Goal: Information Seeking & Learning: Learn about a topic

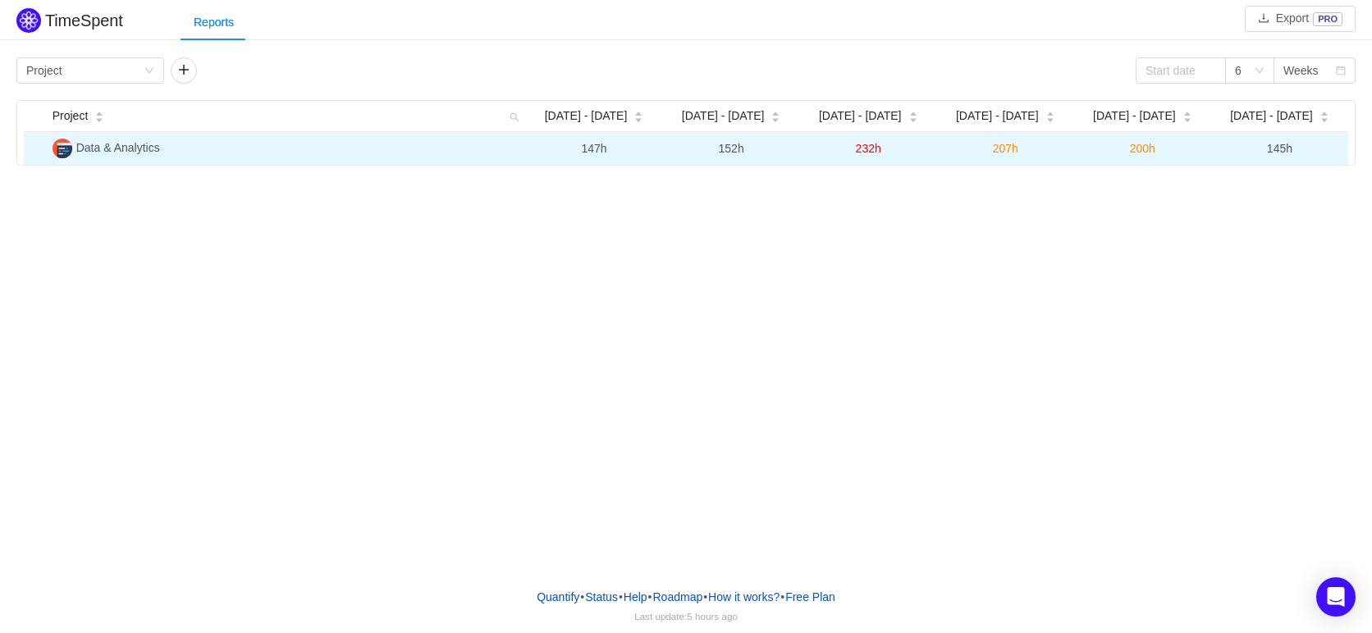
click at [126, 149] on span "Data & Analytics" at bounding box center [118, 147] width 84 height 13
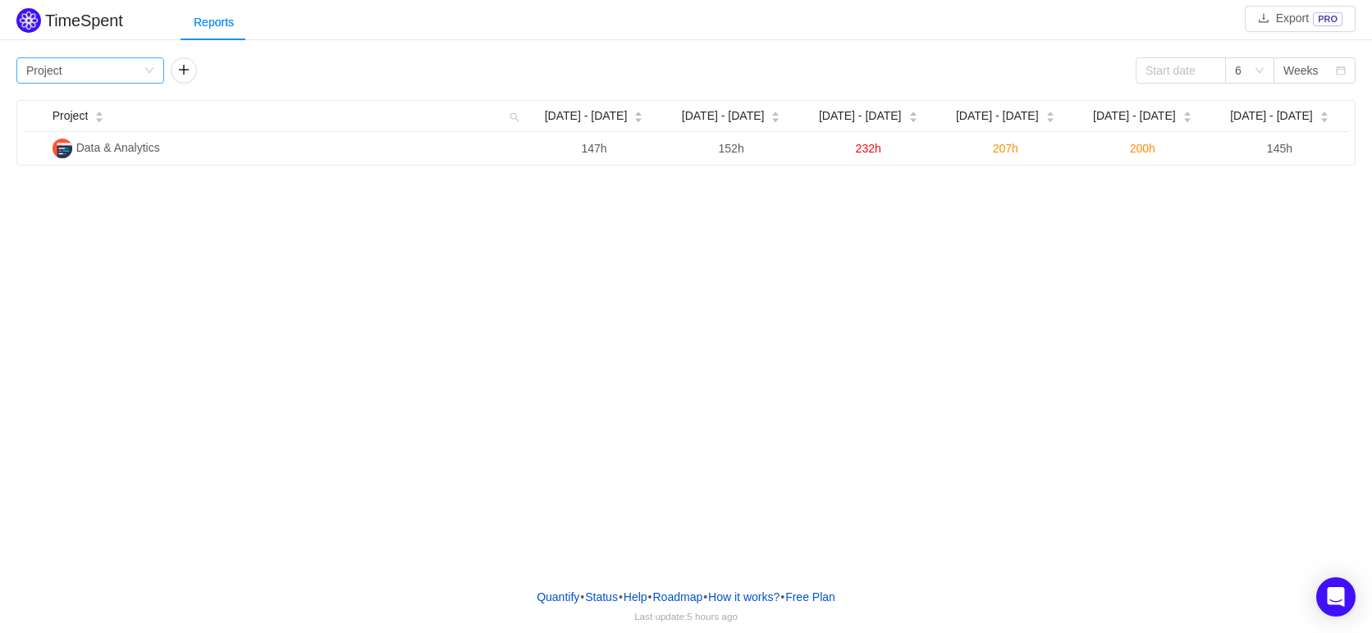
click at [157, 74] on div "Group by Project" at bounding box center [90, 70] width 148 height 26
click at [93, 129] on li "Team" at bounding box center [90, 130] width 148 height 26
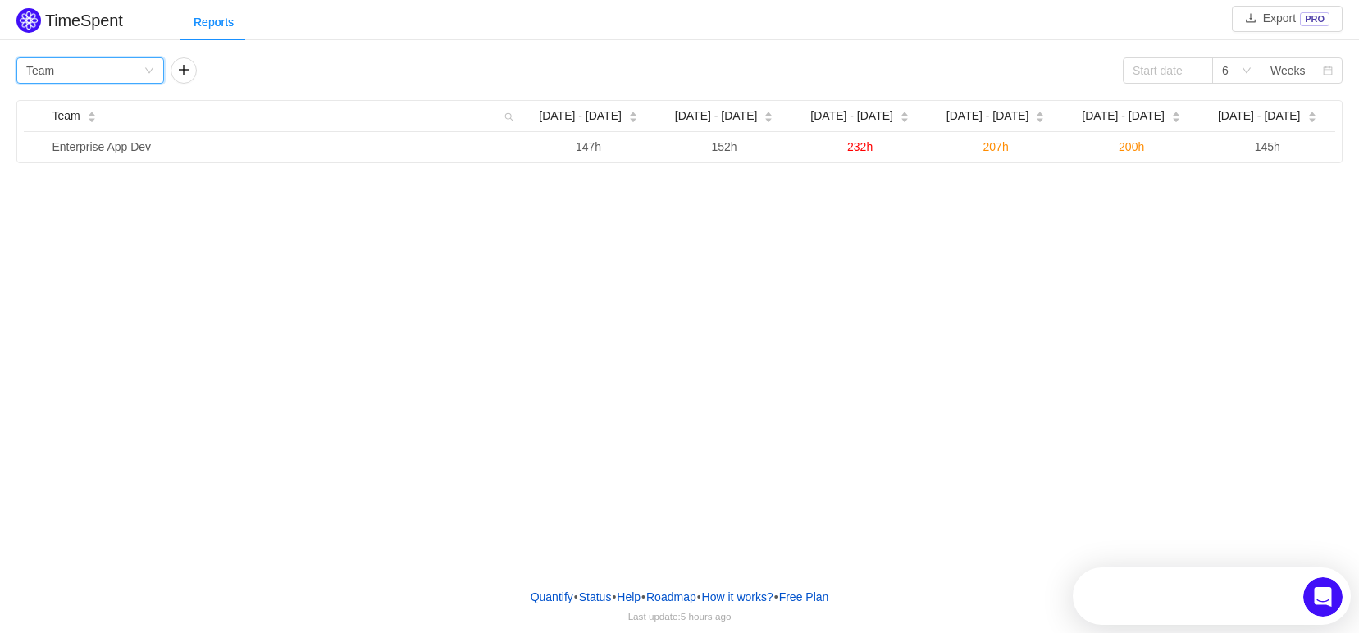
click at [144, 72] on div "Group by Team" at bounding box center [90, 70] width 148 height 26
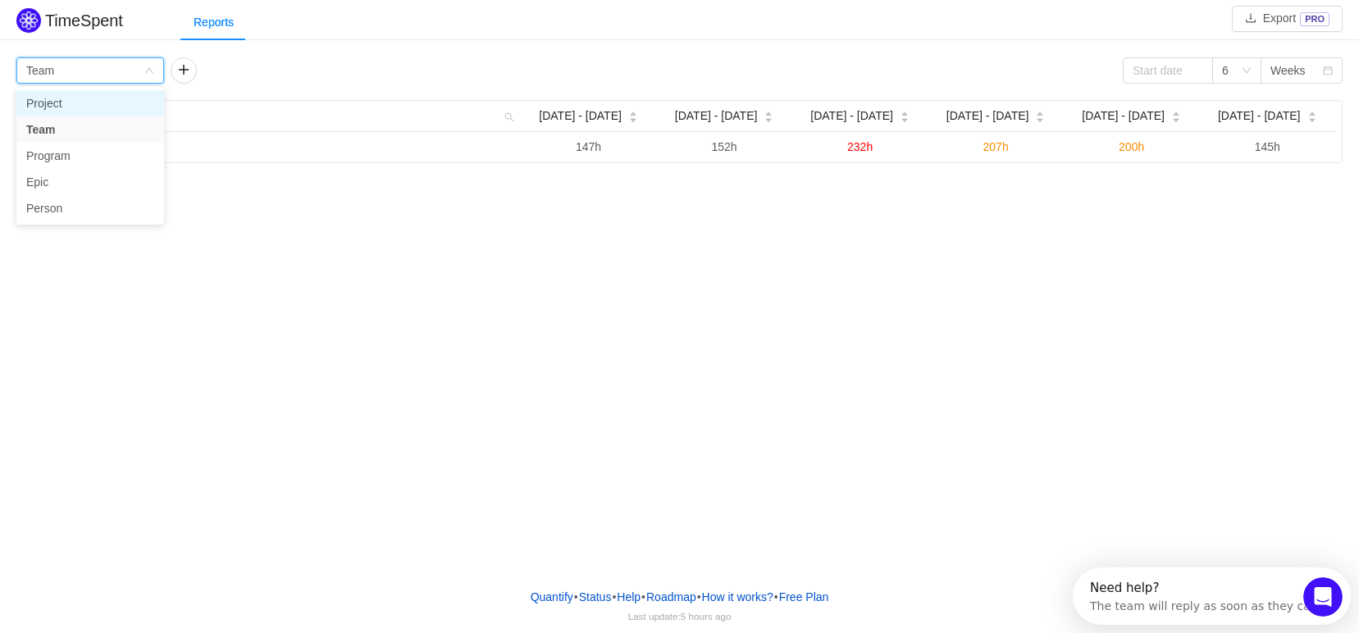
click at [128, 108] on li "Project" at bounding box center [90, 103] width 148 height 26
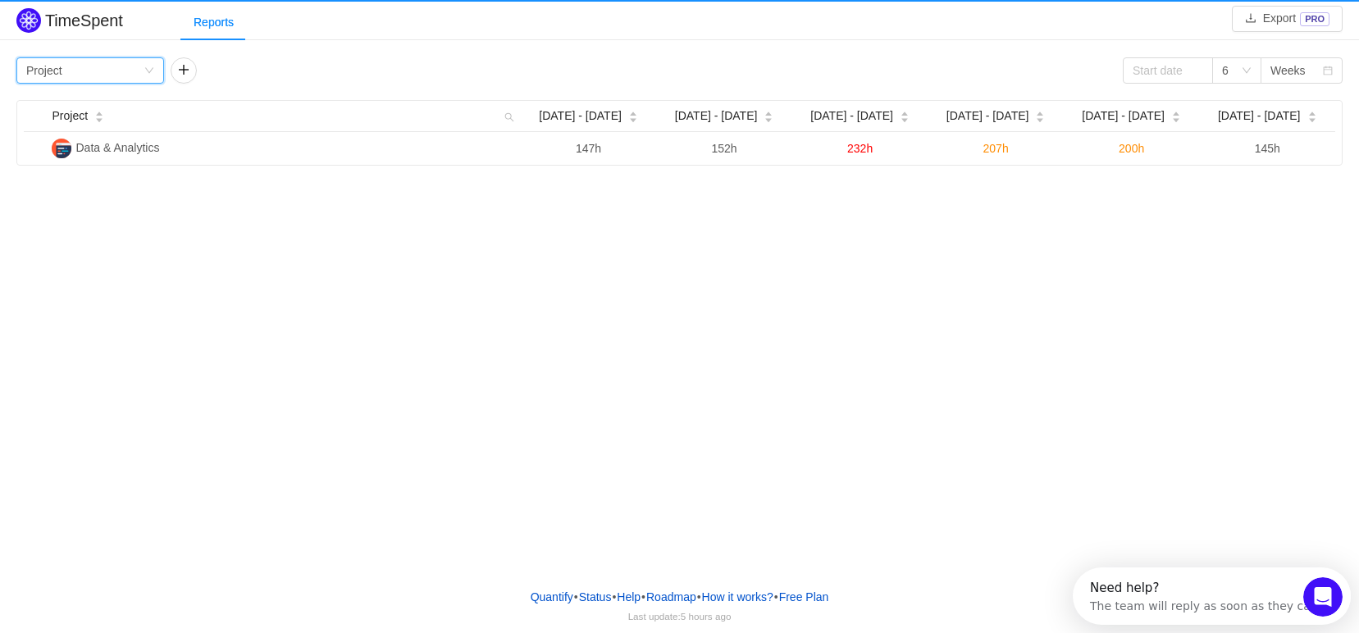
click at [137, 70] on div "Group by Project" at bounding box center [84, 70] width 117 height 25
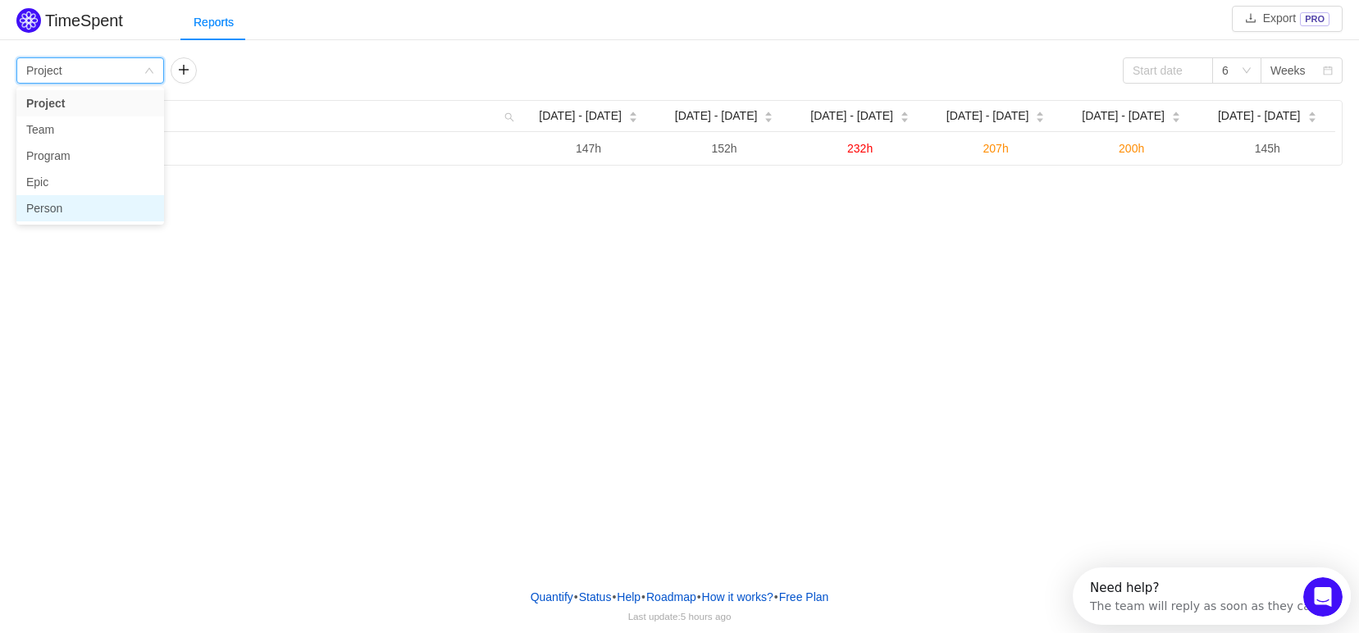
click at [63, 211] on li "Person" at bounding box center [90, 208] width 148 height 26
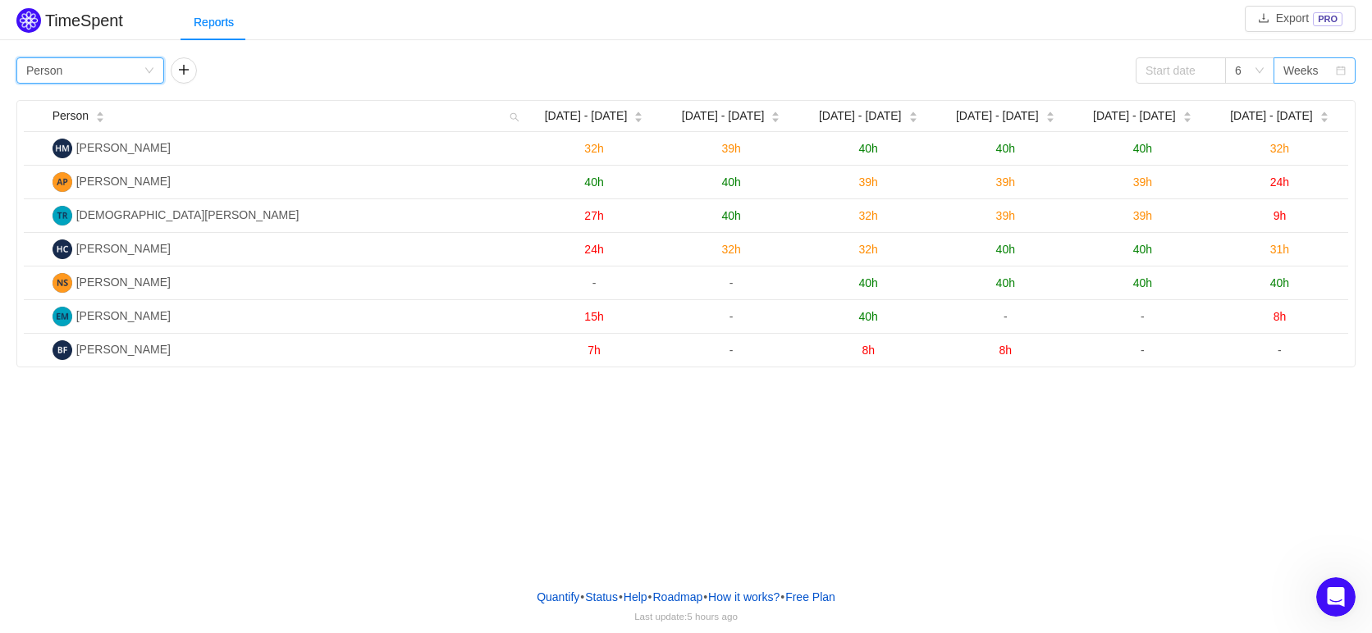
click at [1332, 73] on div "Weeks" at bounding box center [1309, 70] width 52 height 25
click at [1090, 76] on div "Group by Person 6 Weeks" at bounding box center [685, 70] width 1339 height 26
click at [1254, 75] on icon "icon: down" at bounding box center [1259, 71] width 10 height 10
click at [1231, 103] on li "3" at bounding box center [1249, 103] width 49 height 26
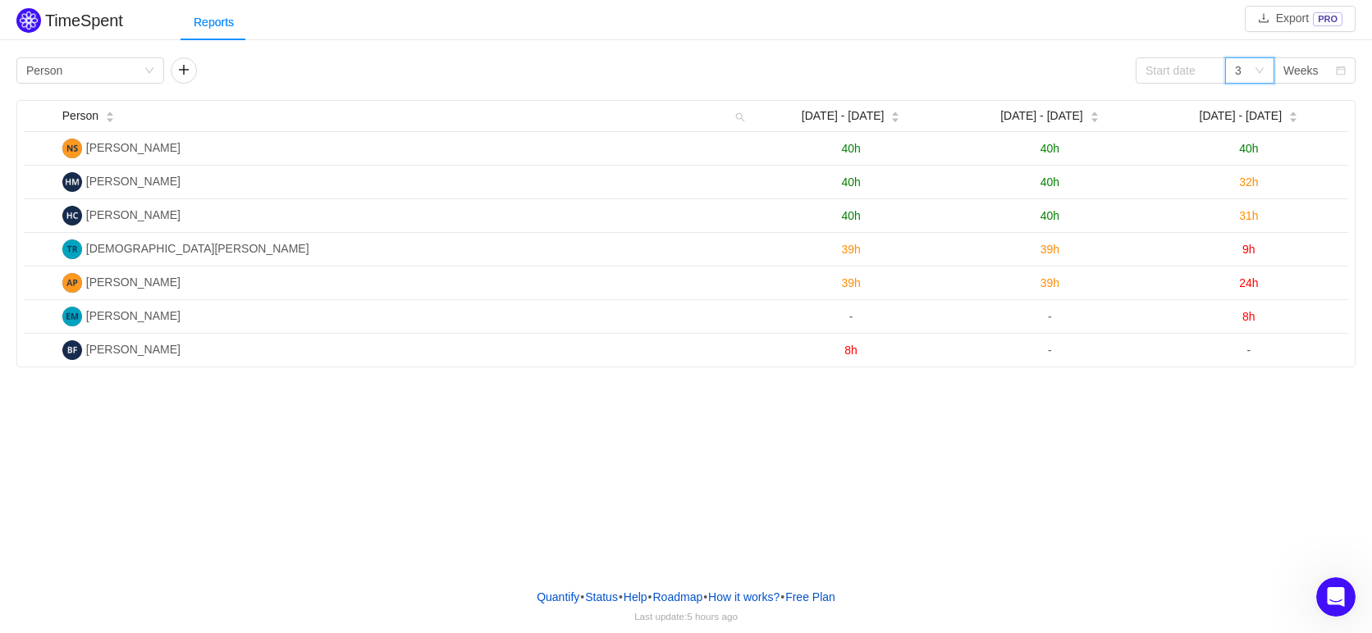
click at [977, 65] on div "Group by Person 3 Weeks" at bounding box center [685, 70] width 1339 height 26
click at [1288, 72] on div "Weeks" at bounding box center [1300, 70] width 35 height 25
click at [1079, 72] on div "Group by Person 3 Weeks" at bounding box center [685, 70] width 1339 height 26
click at [1232, 117] on span "[DATE] - [DATE]" at bounding box center [1240, 115] width 83 height 17
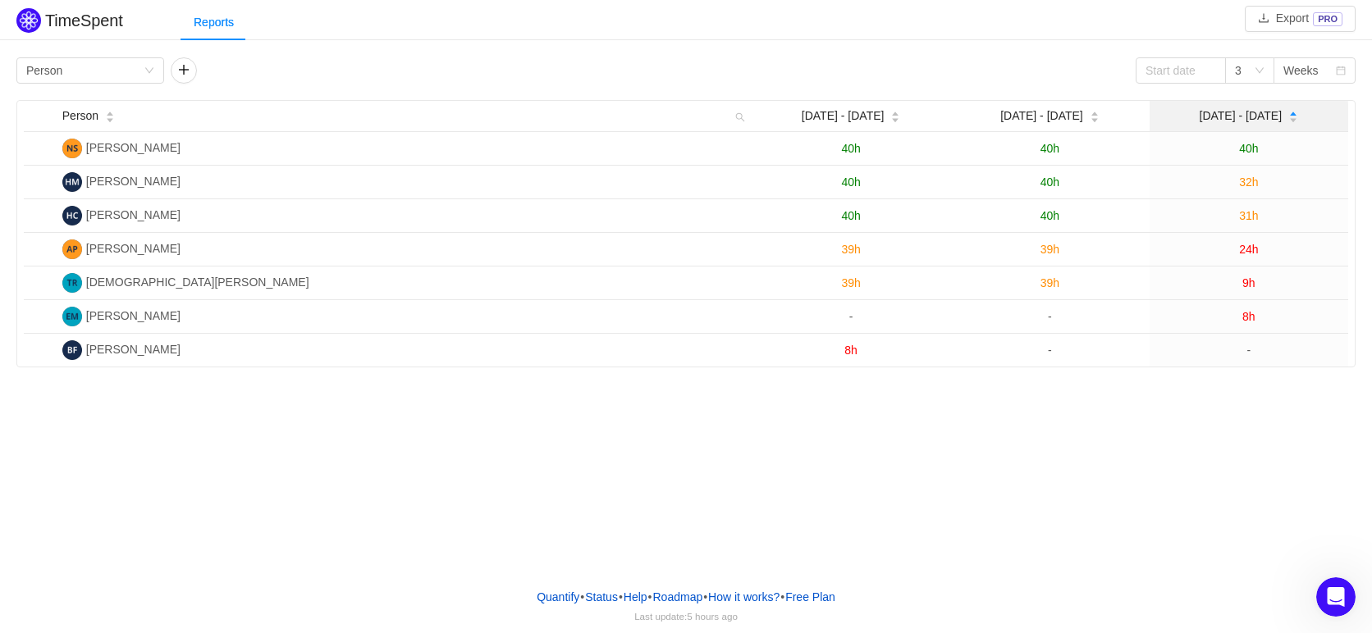
click at [1220, 120] on span "[DATE] - [DATE]" at bounding box center [1240, 115] width 83 height 17
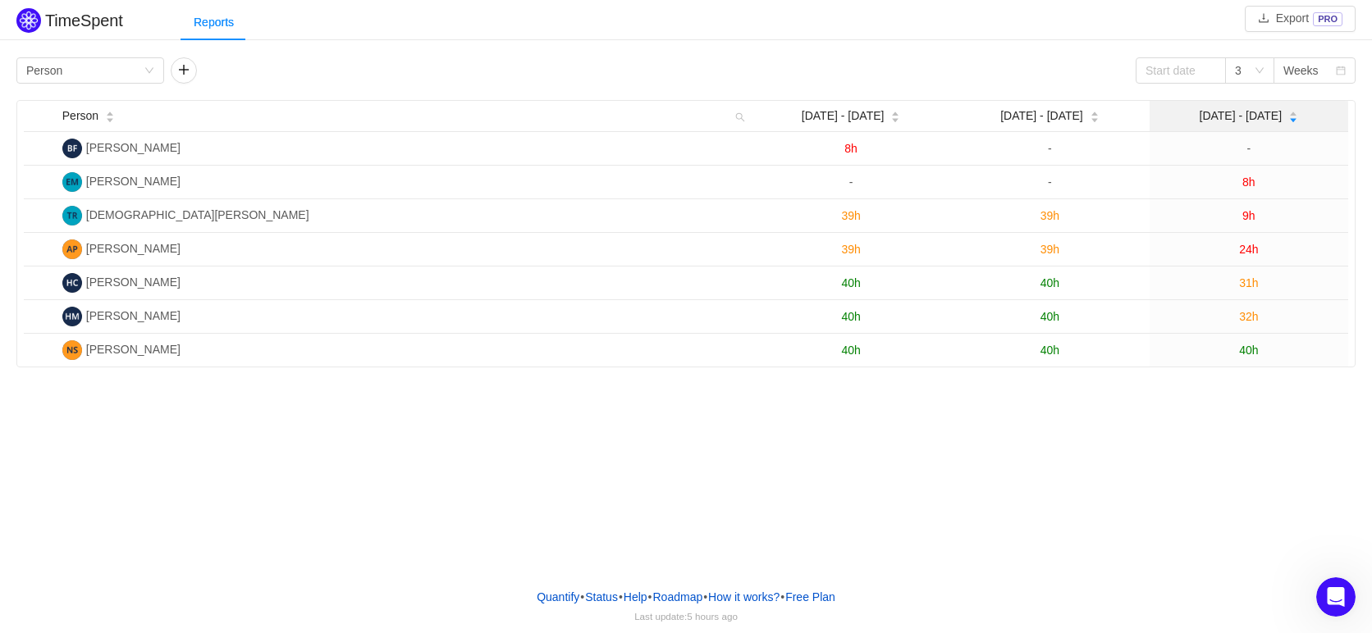
click at [1220, 120] on span "[DATE] - [DATE]" at bounding box center [1240, 115] width 83 height 17
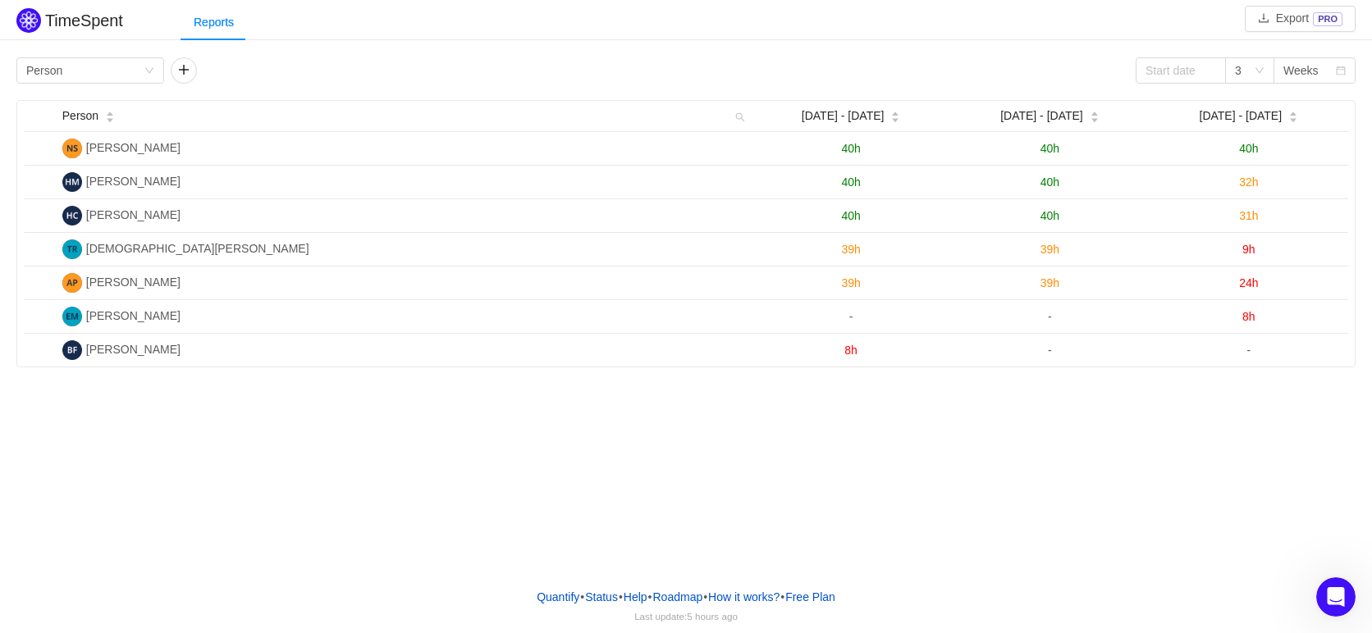
click at [423, 464] on div "TimeSpent Export PRO Reports Group by Person 3 Weeks Person Aug 4 - 10 Aug 11 -…" at bounding box center [686, 287] width 1372 height 575
click at [246, 454] on div "TimeSpent Export PRO Reports Group by Person 3 Weeks Person Aug 4 - 10 Aug 11 -…" at bounding box center [686, 287] width 1372 height 575
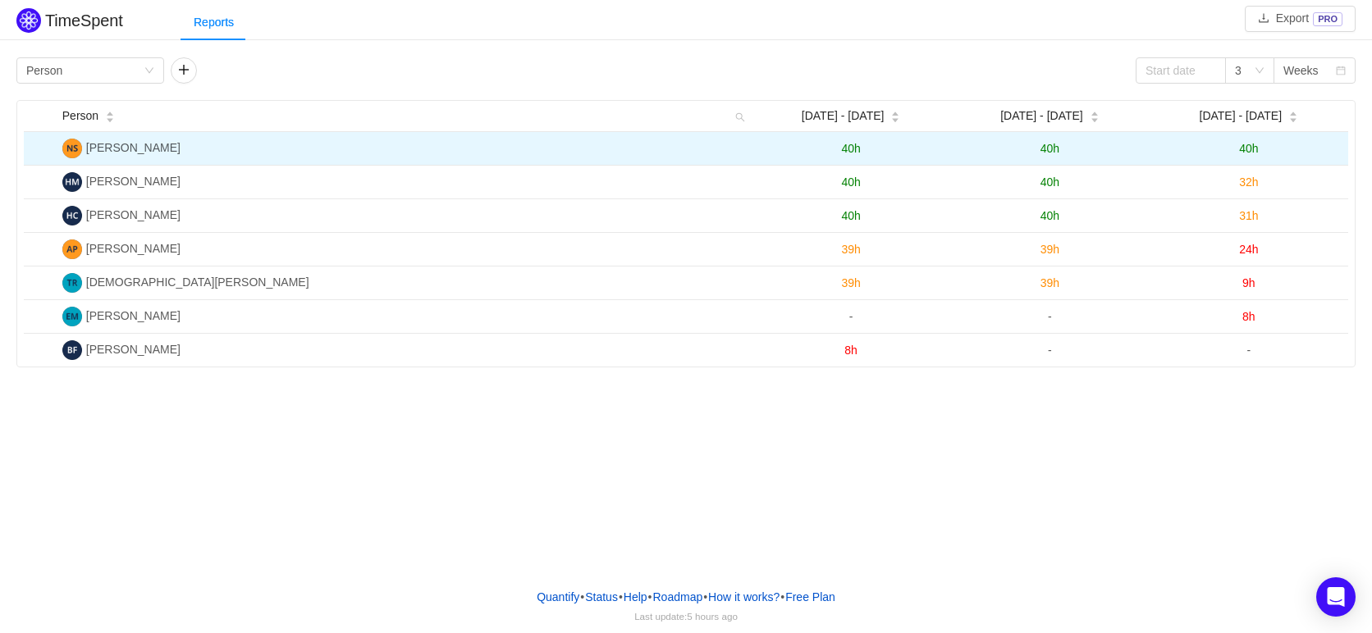
click at [1250, 151] on span "40h" at bounding box center [1248, 148] width 19 height 13
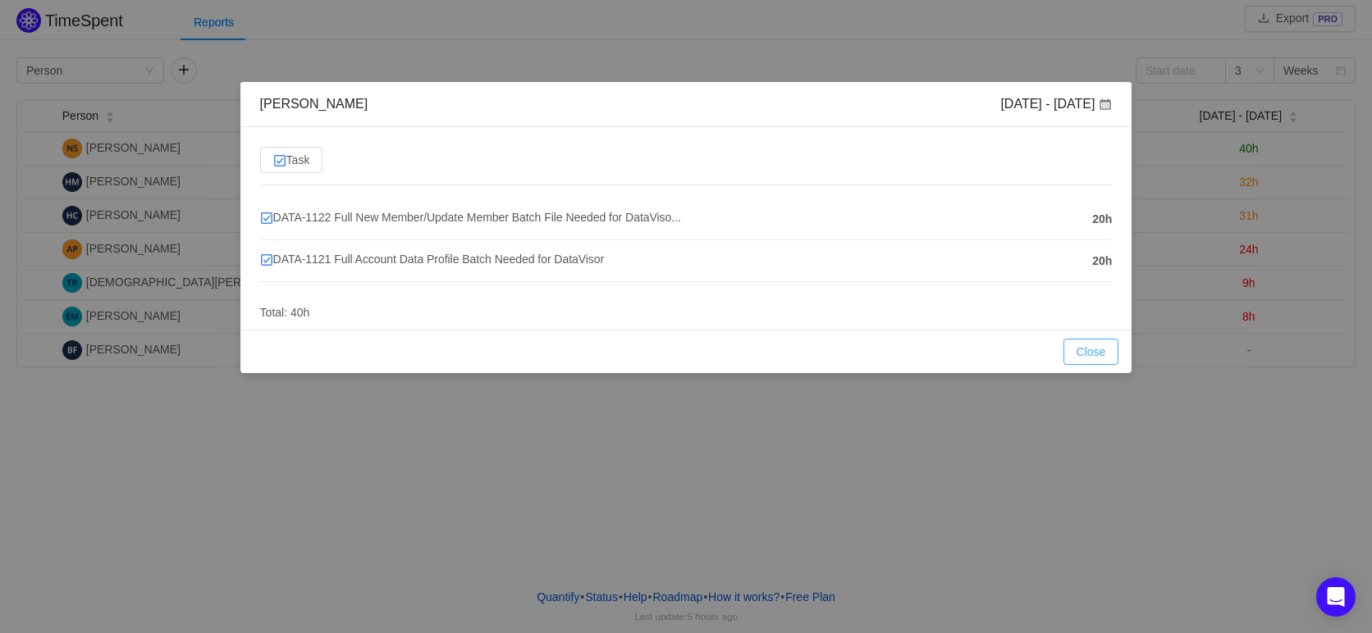
click at [1096, 360] on button "Close" at bounding box center [1091, 352] width 56 height 26
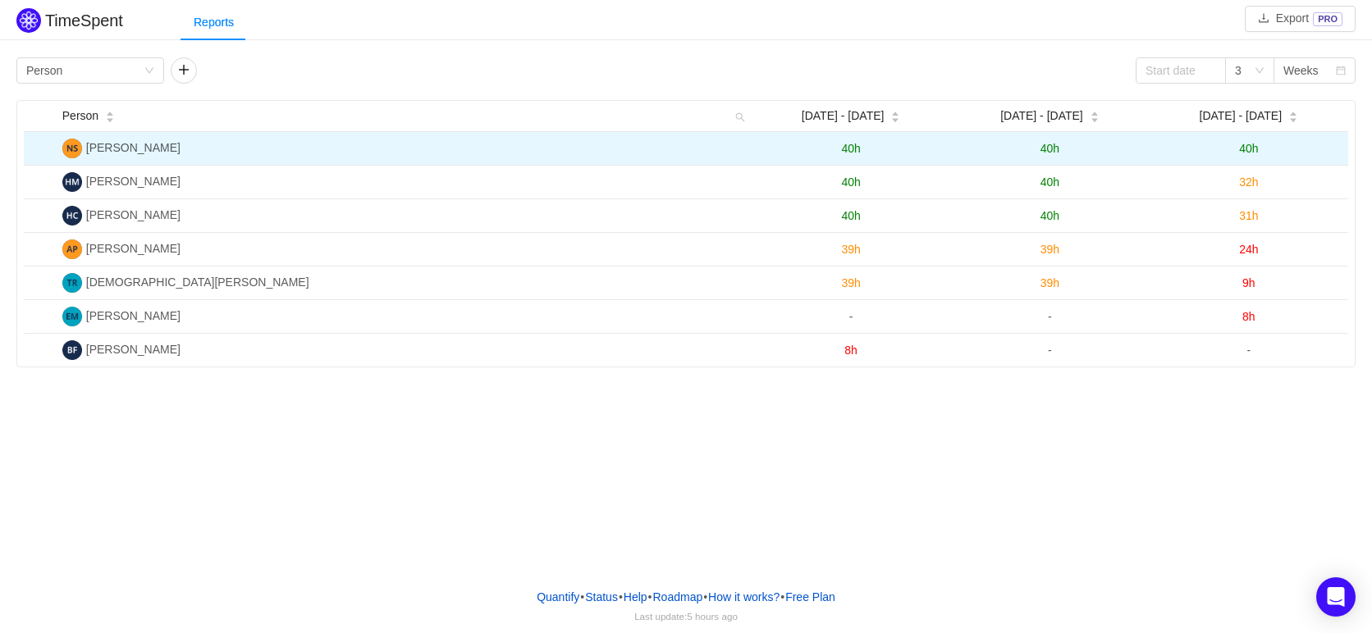
click at [1252, 147] on span "40h" at bounding box center [1248, 148] width 19 height 13
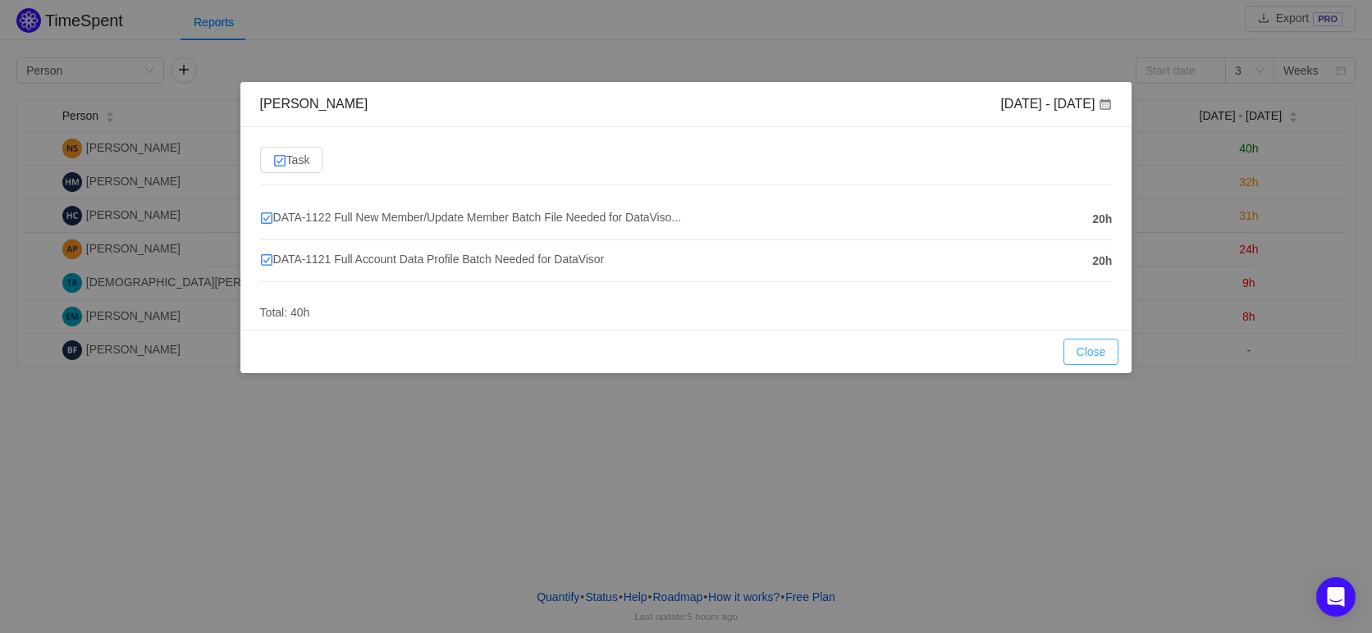
click at [1102, 356] on button "Close" at bounding box center [1091, 352] width 56 height 26
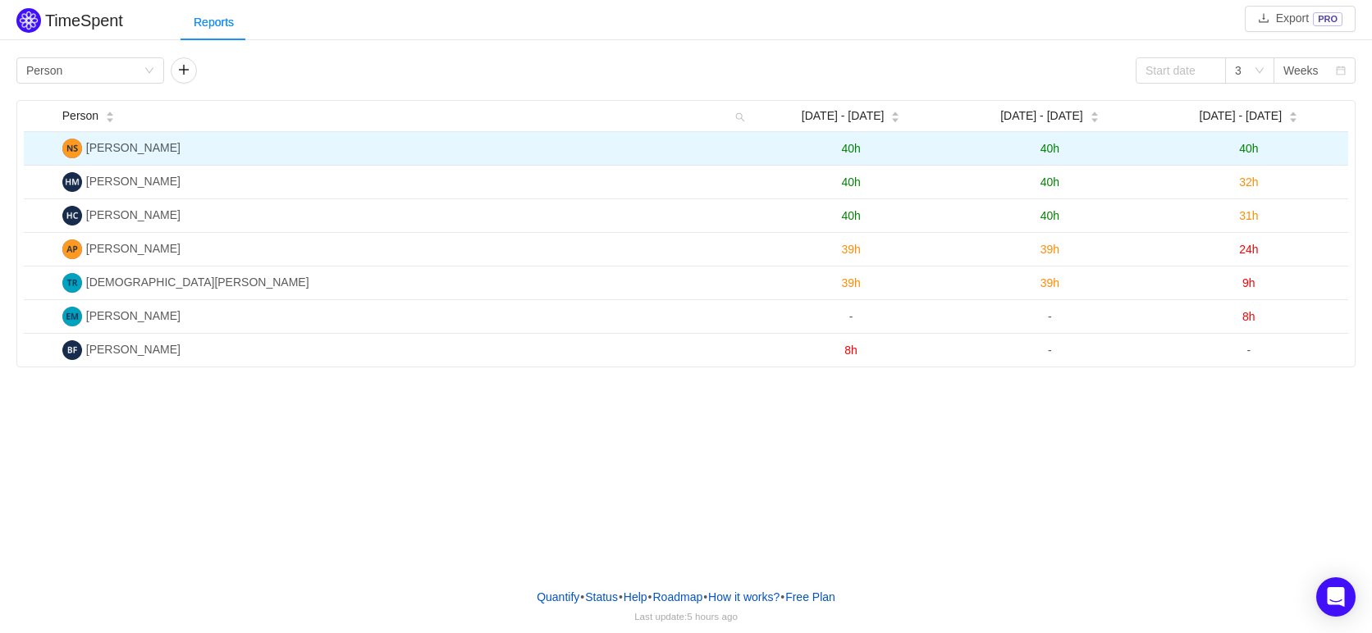
click at [1244, 149] on span "40h" at bounding box center [1248, 148] width 19 height 13
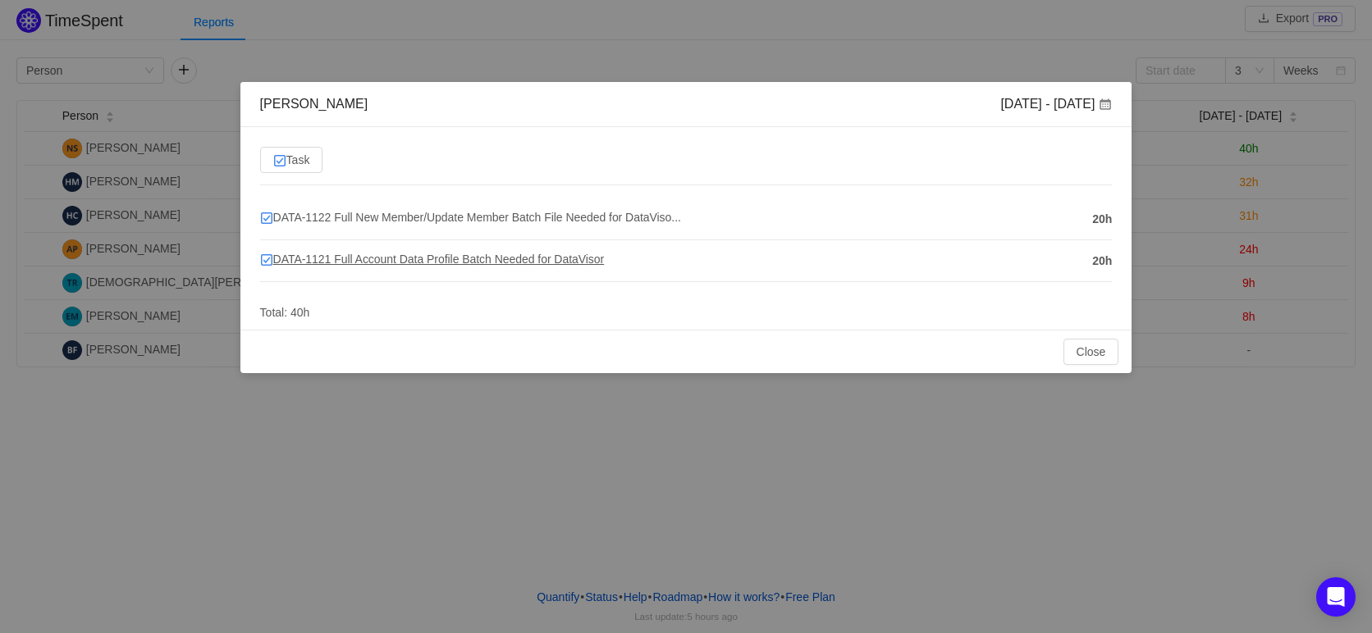
click at [289, 256] on span "DATA-1121 Full Account Data Profile Batch Needed for DataVisor" at bounding box center [432, 259] width 345 height 13
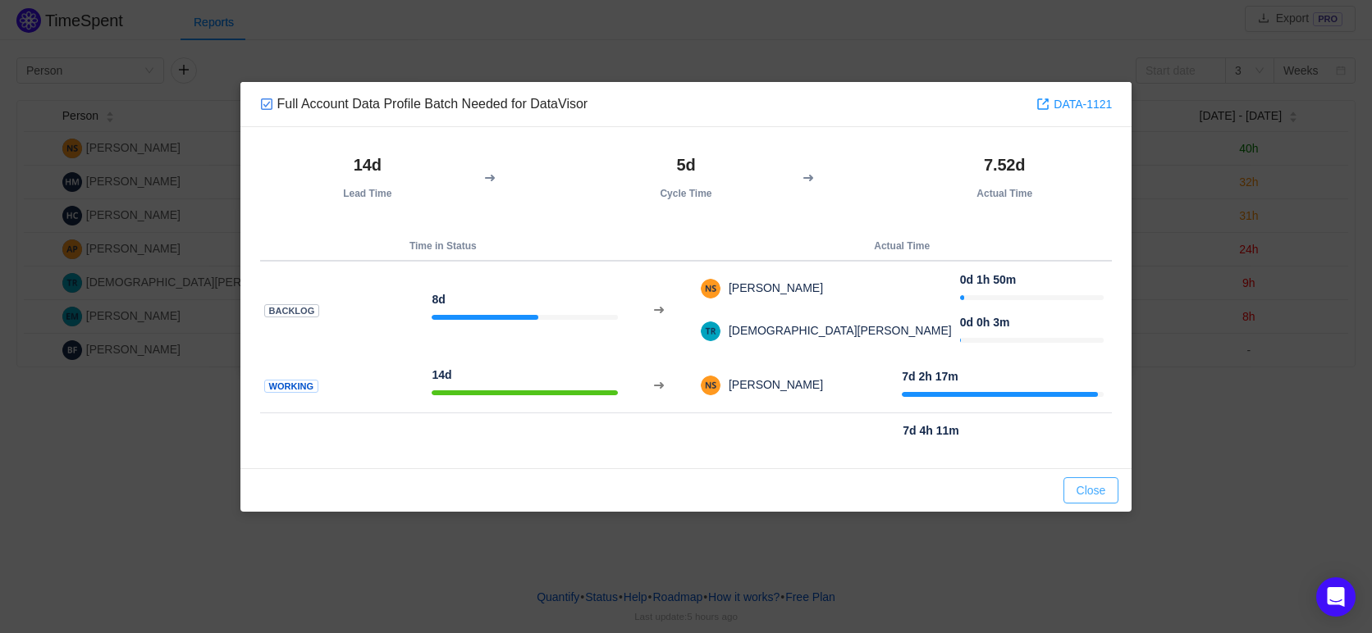
click at [1094, 483] on button "Close" at bounding box center [1091, 491] width 56 height 26
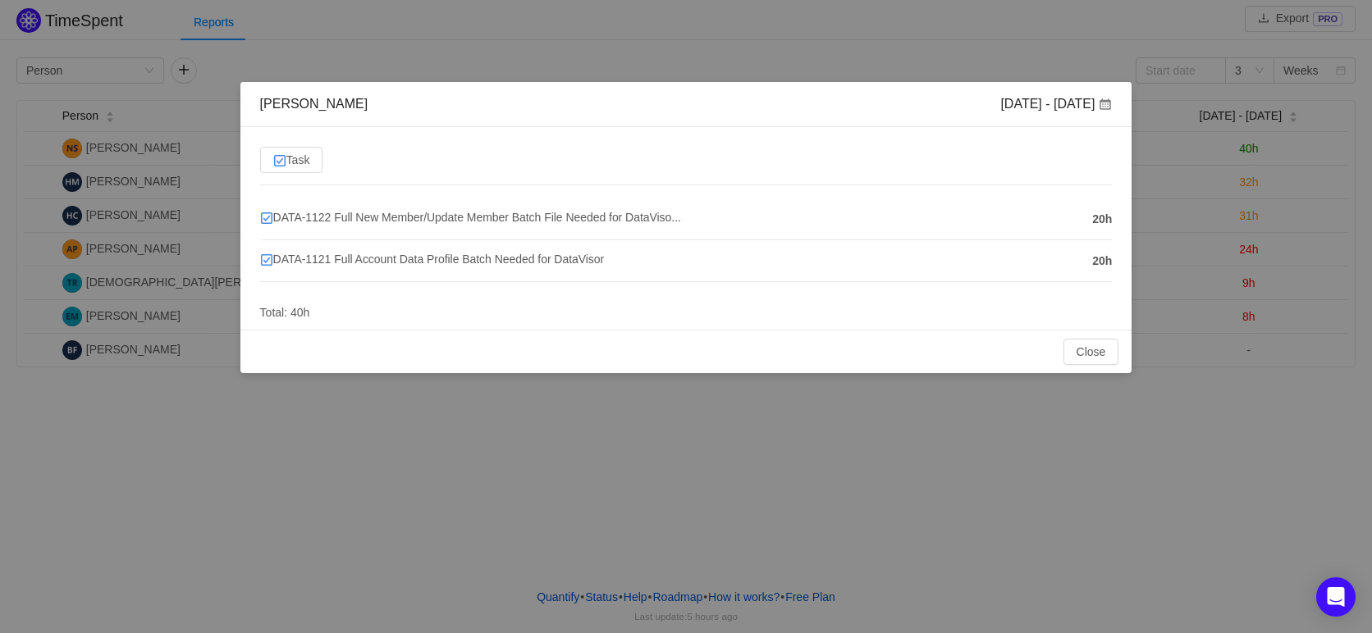
click at [1050, 270] on div "DATA-1121 Full Account Data Profile Batch Needed for DataVisor" at bounding box center [672, 260] width 825 height 21
click at [1086, 359] on button "Close" at bounding box center [1091, 352] width 56 height 26
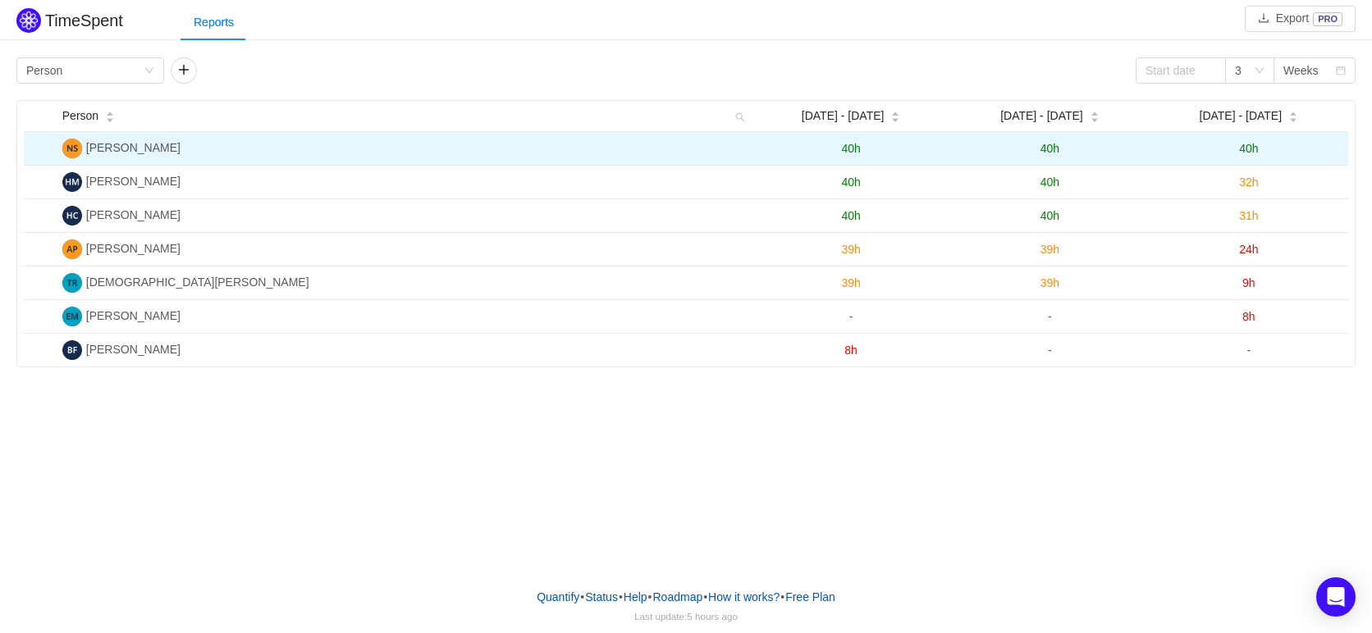
click at [1044, 144] on span "40h" at bounding box center [1049, 148] width 19 height 13
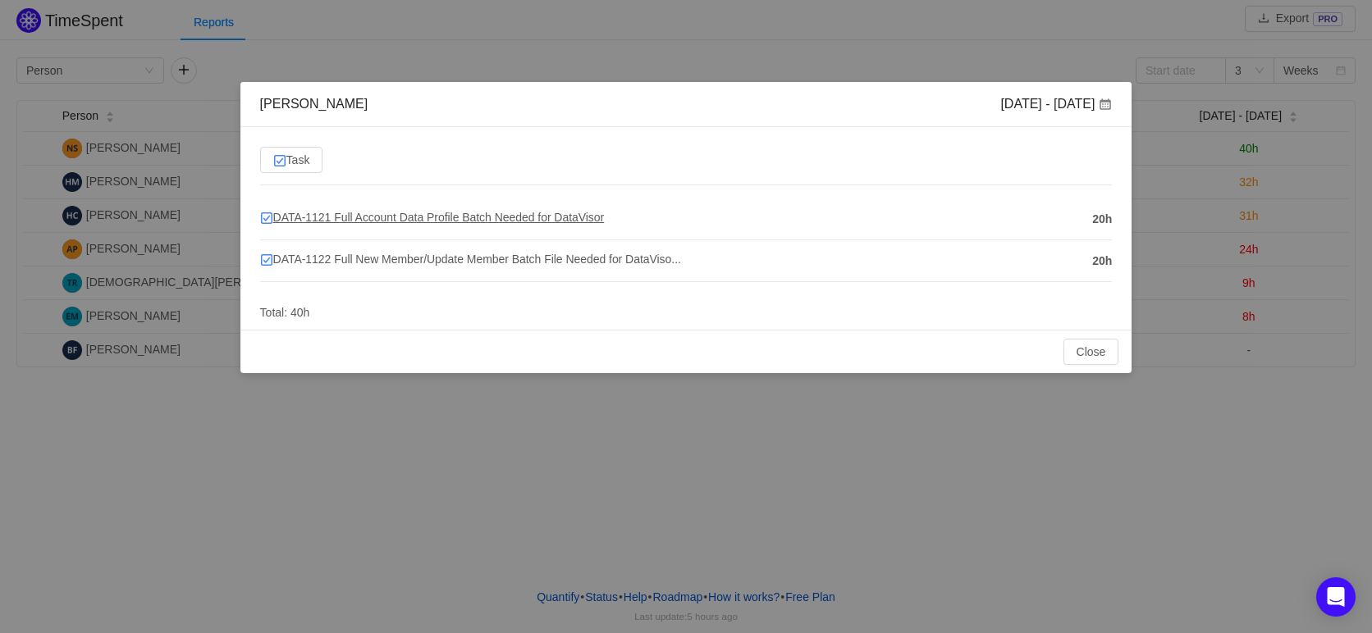
click at [585, 211] on span "DATA-1121 Full Account Data Profile Batch Needed for DataVisor" at bounding box center [432, 217] width 345 height 13
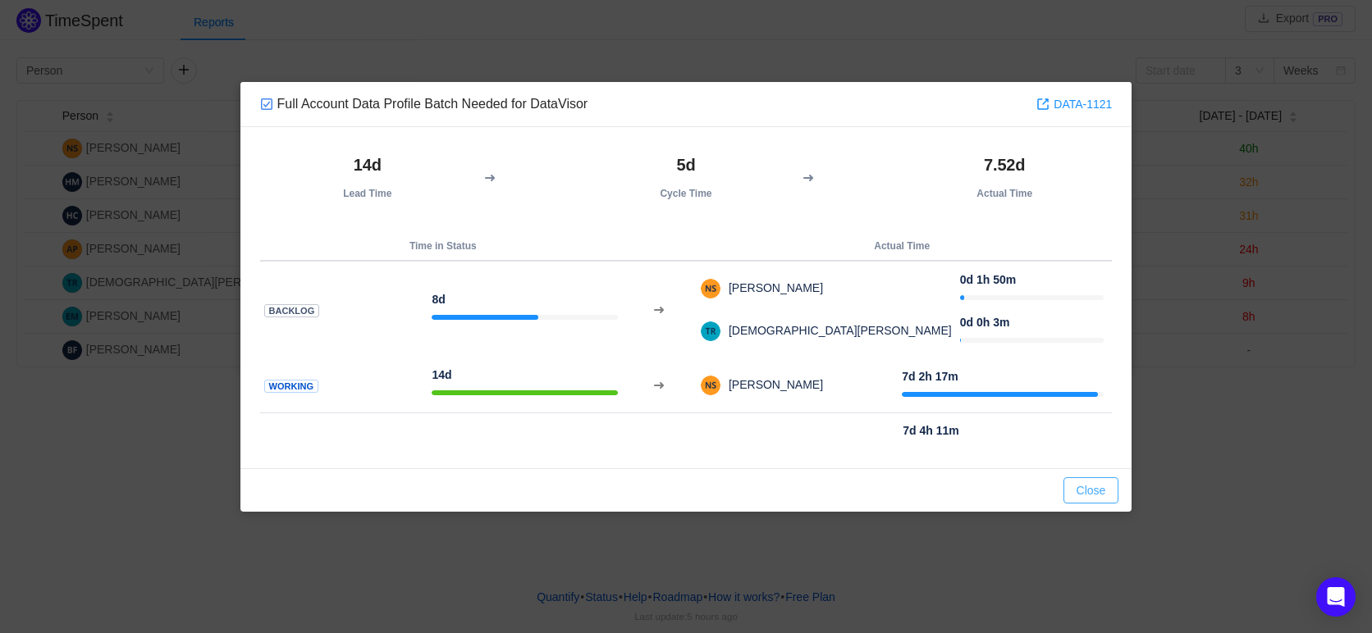
click at [1084, 489] on button "Close" at bounding box center [1091, 491] width 56 height 26
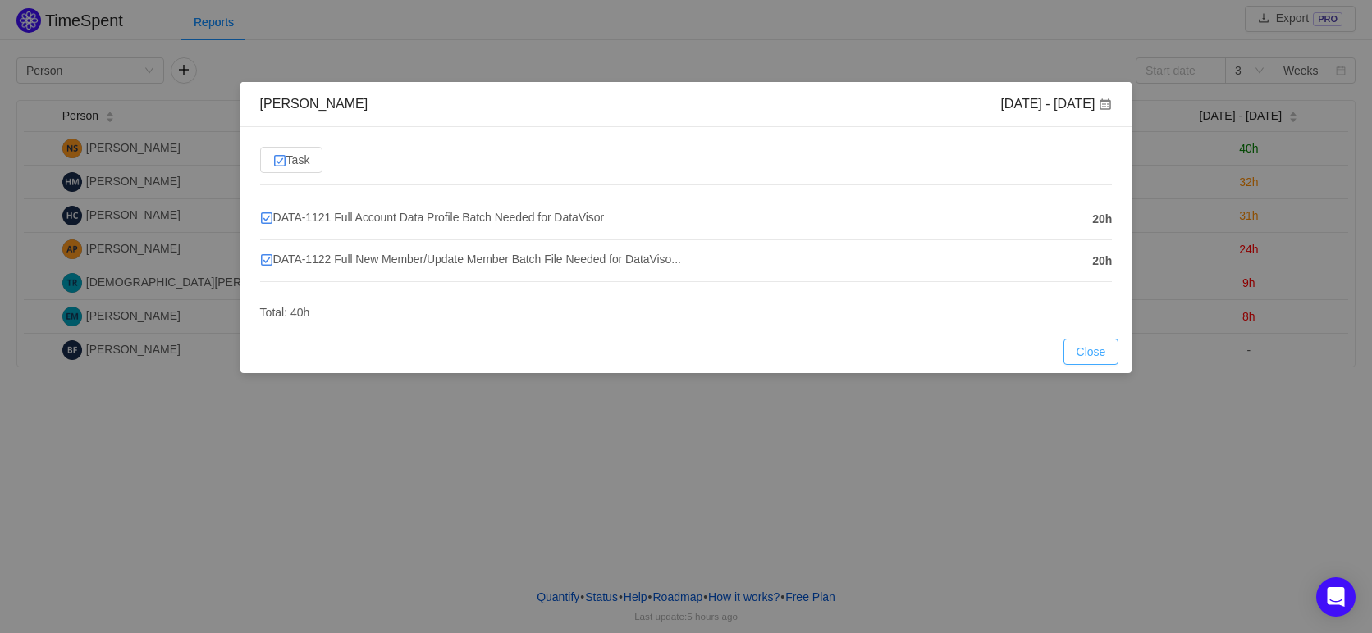
click at [1085, 345] on button "Close" at bounding box center [1091, 352] width 56 height 26
